Goal: Go to known website: Go to known website

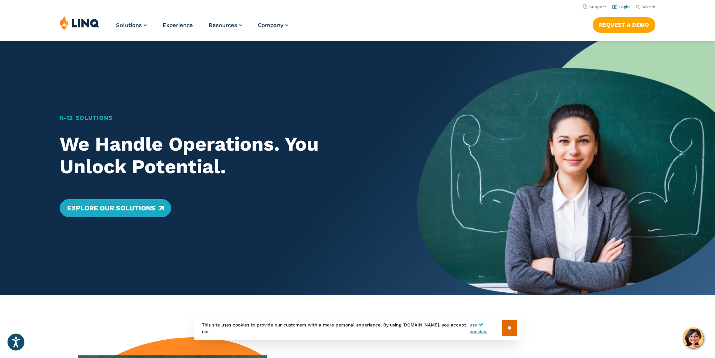
click at [616, 7] on link "Login" at bounding box center [622, 7] width 18 height 5
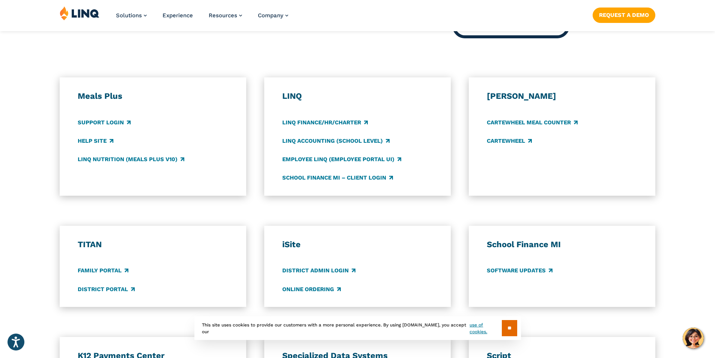
scroll to position [413, 0]
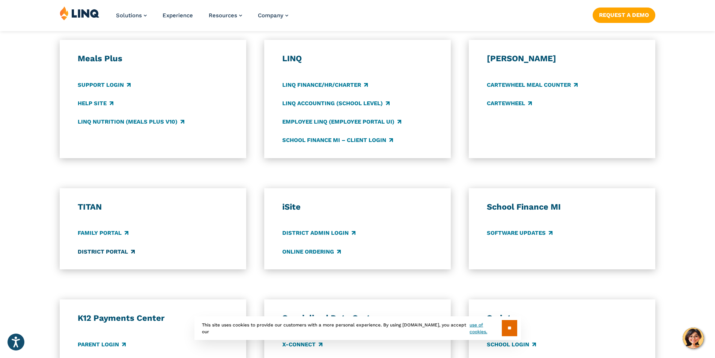
click at [103, 251] on link "District Portal" at bounding box center [106, 251] width 57 height 8
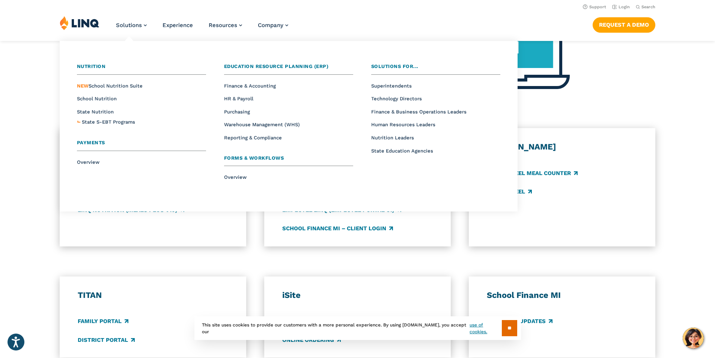
scroll to position [300, 0]
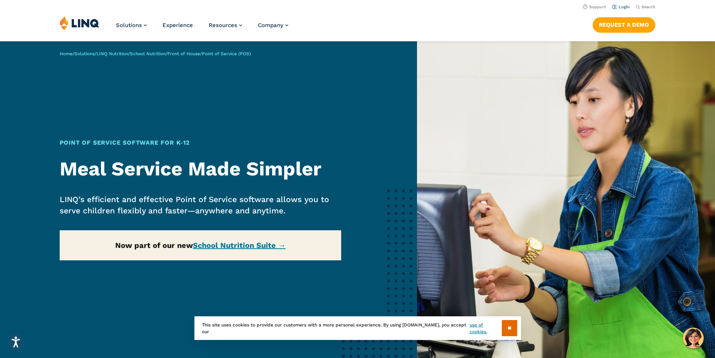
click at [616, 8] on link "Login" at bounding box center [622, 7] width 18 height 5
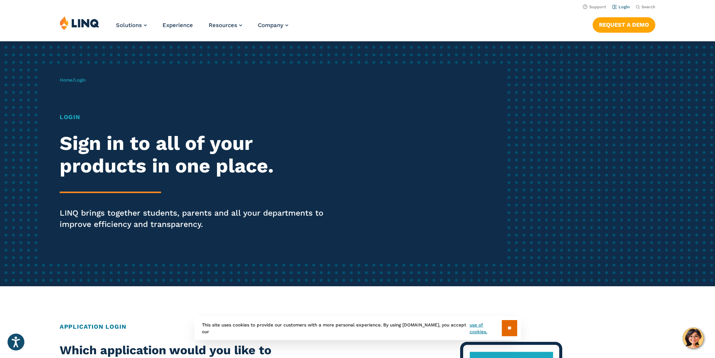
click at [620, 7] on link "Login" at bounding box center [622, 7] width 18 height 5
click at [619, 8] on link "Login" at bounding box center [622, 7] width 18 height 5
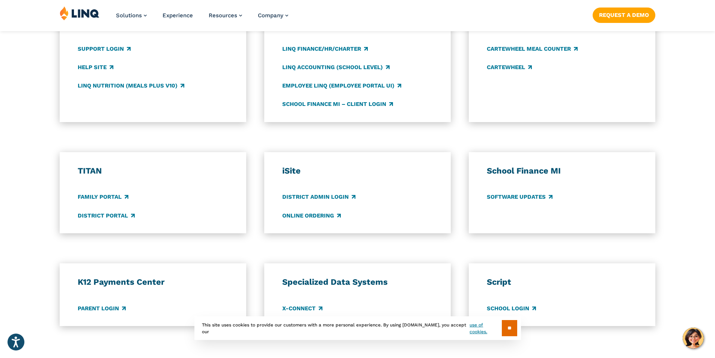
scroll to position [488, 0]
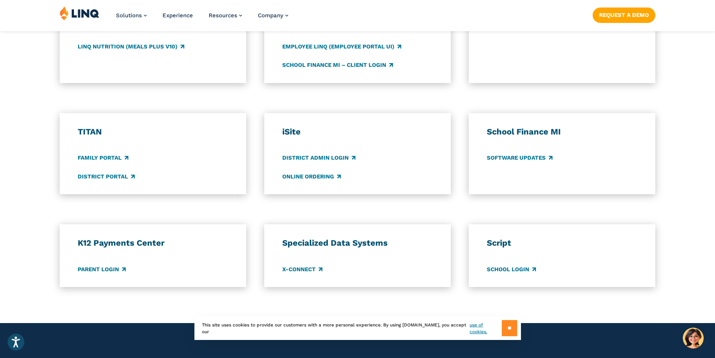
click at [511, 331] on input "**" at bounding box center [509, 328] width 15 height 16
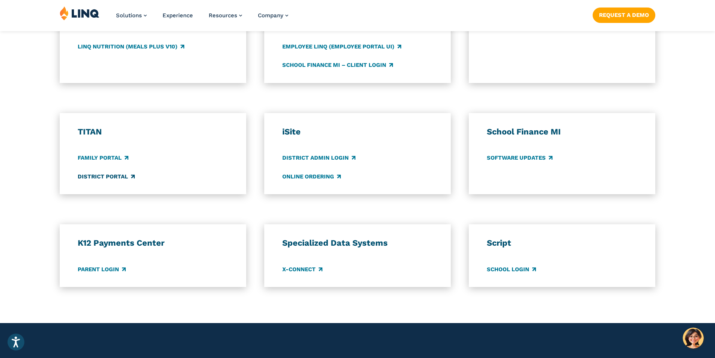
click at [107, 176] on link "District Portal" at bounding box center [106, 176] width 57 height 8
